Goal: Information Seeking & Learning: Learn about a topic

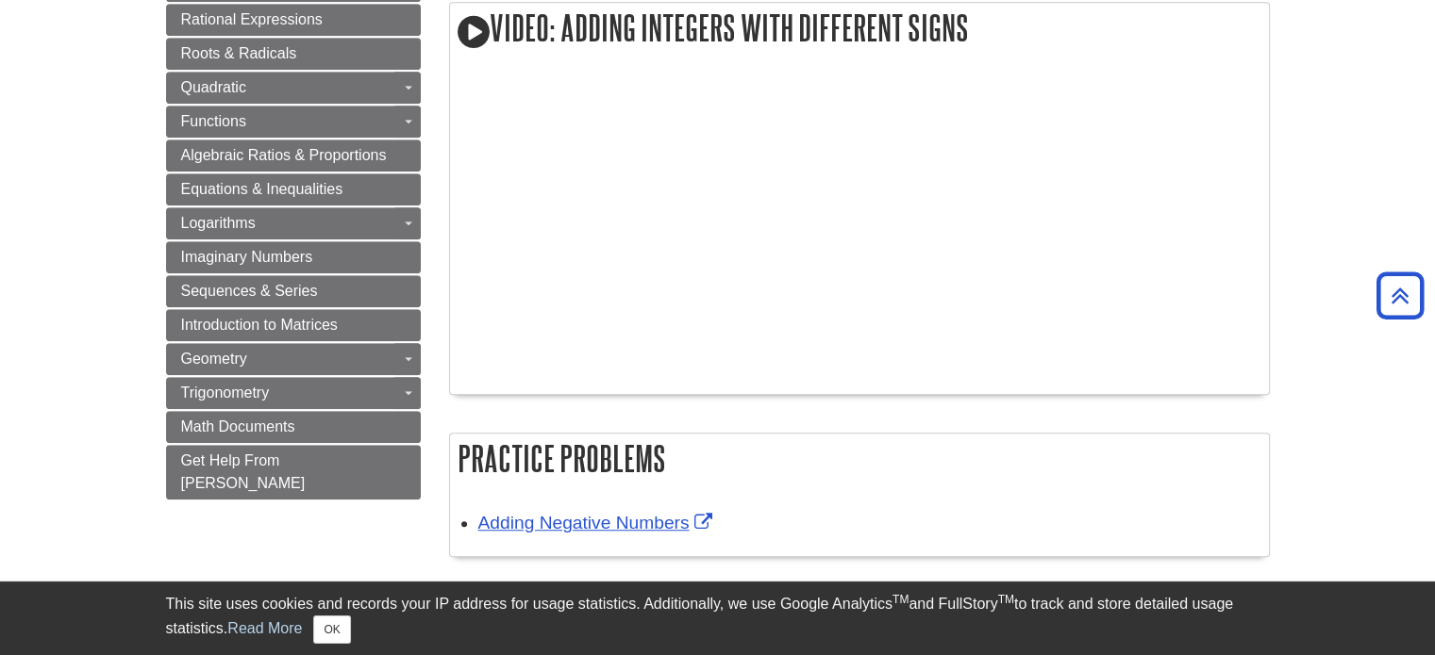
scroll to position [1265, 0]
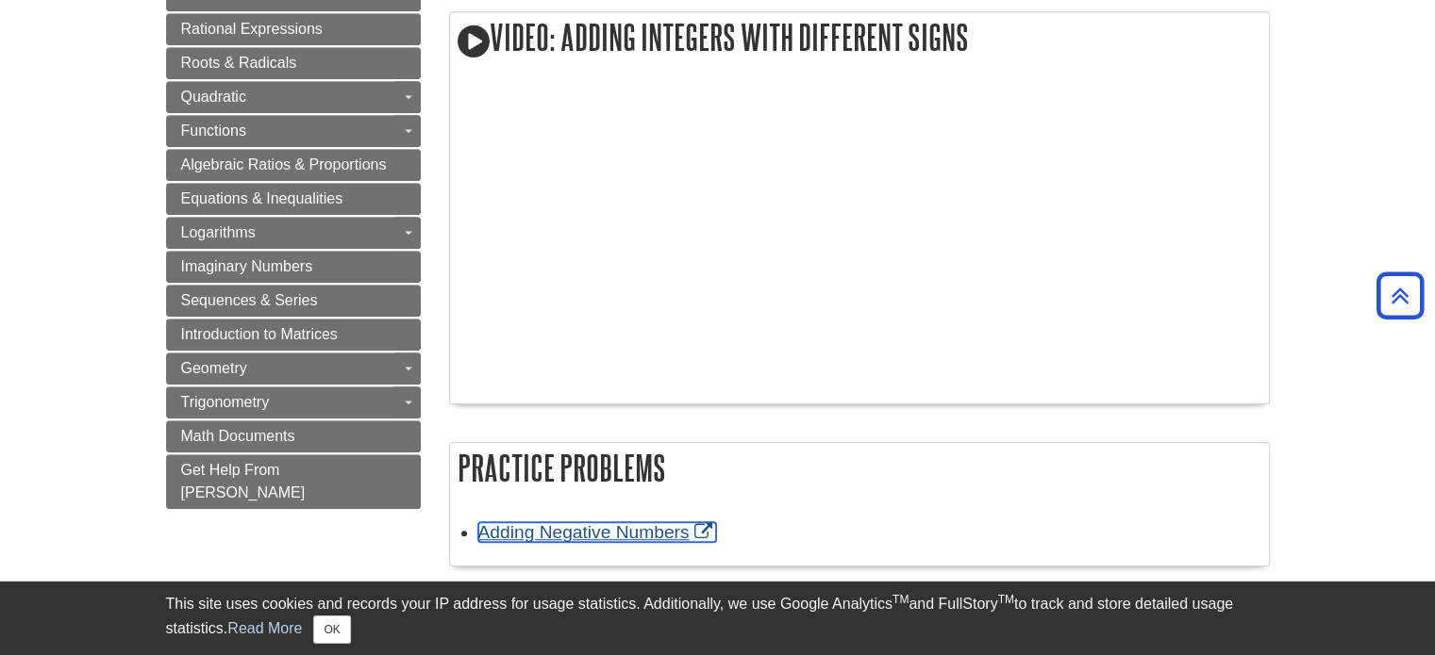
click at [616, 533] on link "Adding Negative Numbers" at bounding box center [597, 533] width 239 height 20
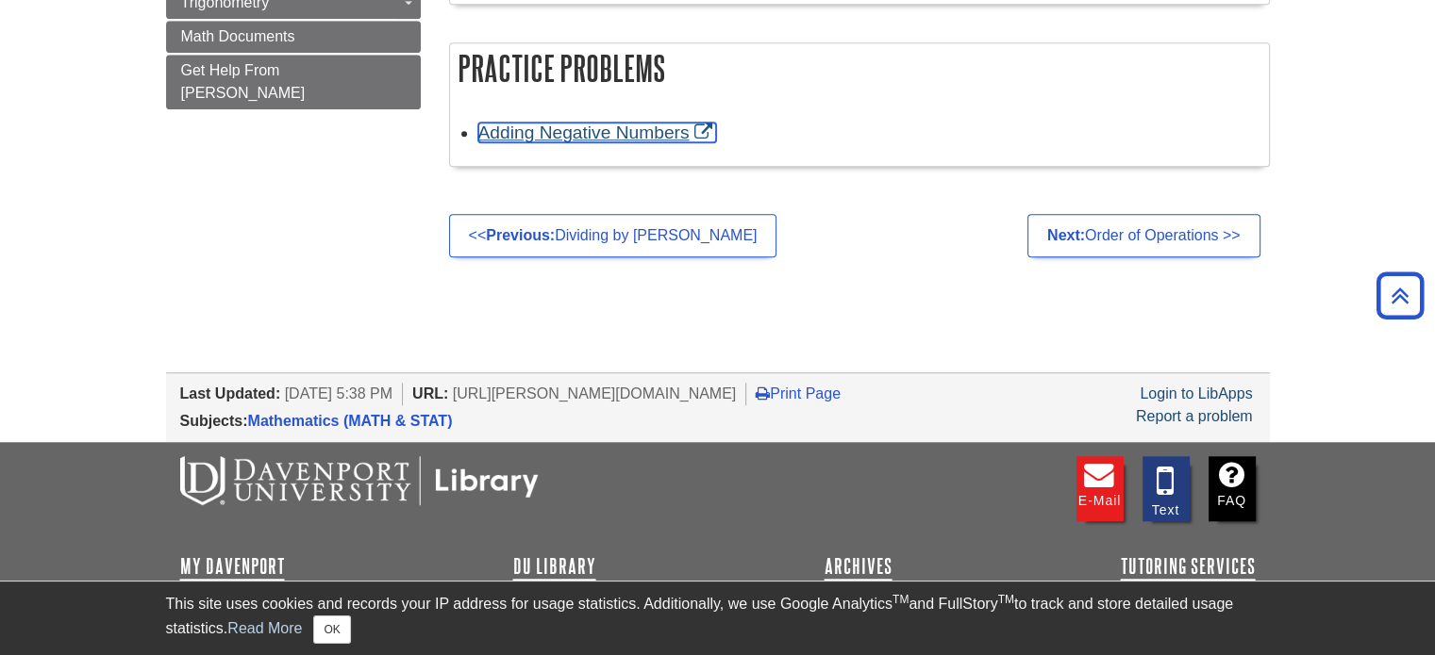
scroll to position [1667, 0]
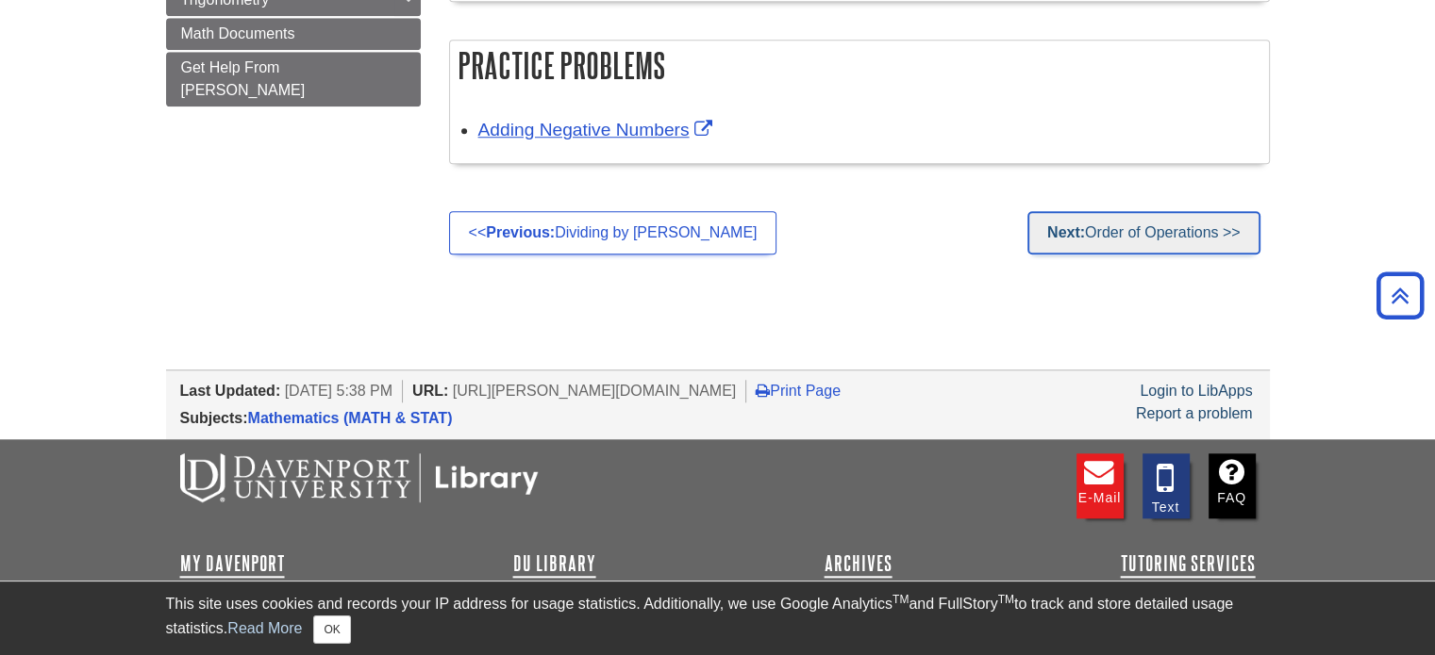
click at [1095, 229] on link "Next: Order of Operations >>" at bounding box center [1143, 232] width 233 height 43
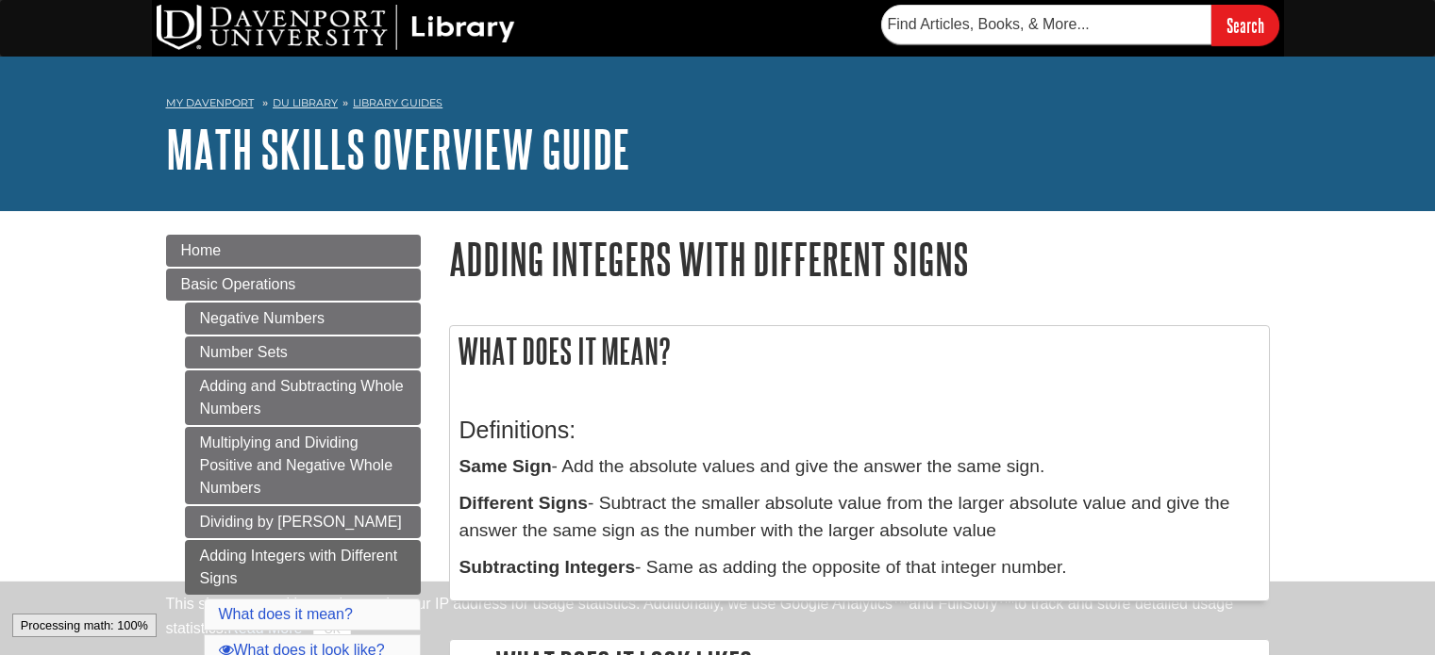
scroll to position [1667, 0]
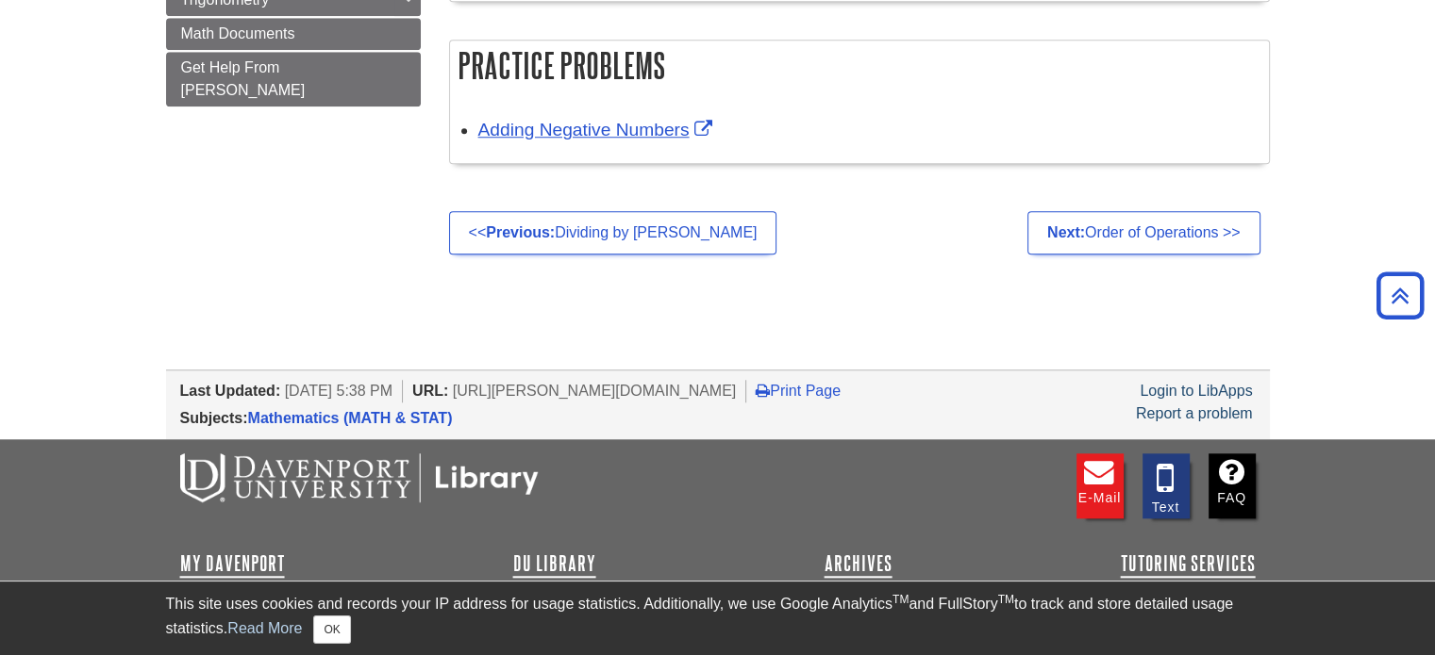
click at [868, 214] on ul "<< Previous: Dividing by Zero Next: Order of Operations >>" at bounding box center [859, 232] width 821 height 43
